Goal: Information Seeking & Learning: Learn about a topic

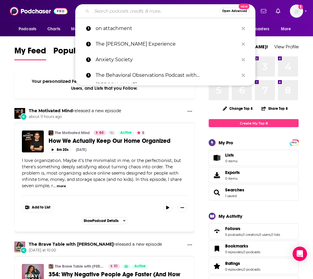
click at [178, 11] on input "Search podcasts, credits, & more..." at bounding box center [156, 11] width 128 height 10
paste input "Live Inspired Podcast with [PERSON_NAME]"
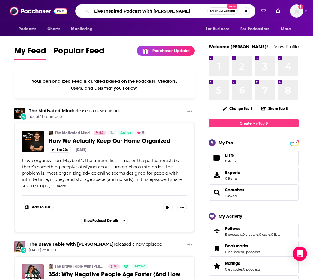
type input "Live Inspired Podcast with [PERSON_NAME]"
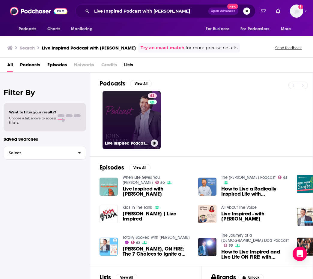
click at [138, 115] on link "63 Live Inspired Podcast with [PERSON_NAME]" at bounding box center [132, 120] width 58 height 58
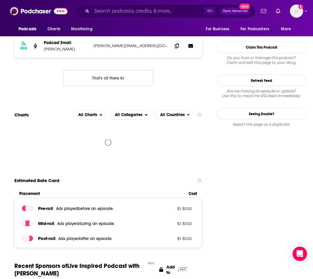
scroll to position [536, 0]
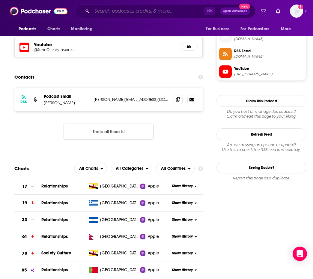
click at [127, 13] on input "Search podcasts, credits, & more..." at bounding box center [148, 11] width 112 height 10
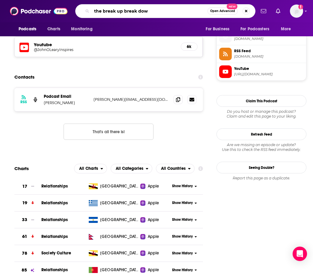
type input "the break up break down"
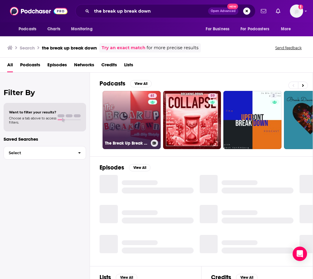
click at [123, 107] on link "61 The Break Up Break Down" at bounding box center [132, 120] width 58 height 58
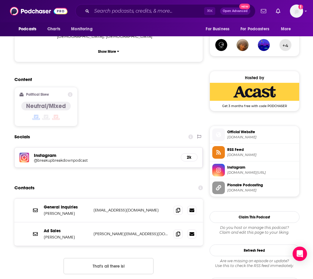
scroll to position [438, 0]
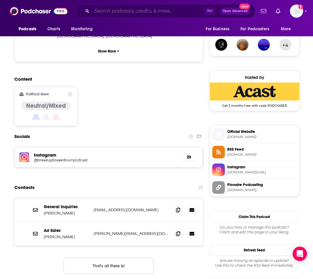
click at [145, 12] on input "Search podcasts, credits, & more..." at bounding box center [148, 11] width 112 height 10
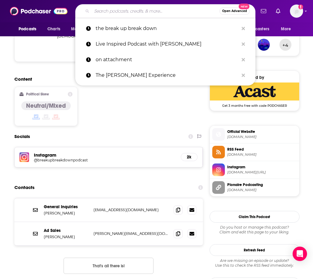
paste input "Right About Now with [PERSON_NAME]"
type input "Right About Now with [PERSON_NAME]"
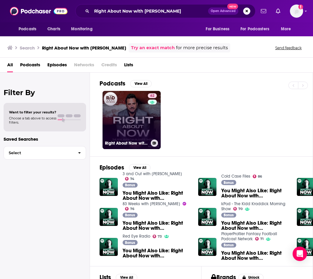
click at [138, 110] on link "62 Right About Now with [PERSON_NAME]" at bounding box center [132, 120] width 58 height 58
